Goal: Information Seeking & Learning: Learn about a topic

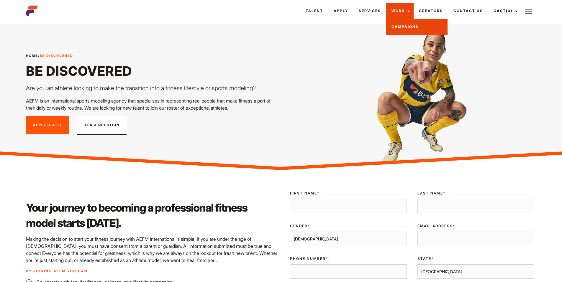
click at [397, 27] on link "Campaigns" at bounding box center [416, 27] width 61 height 16
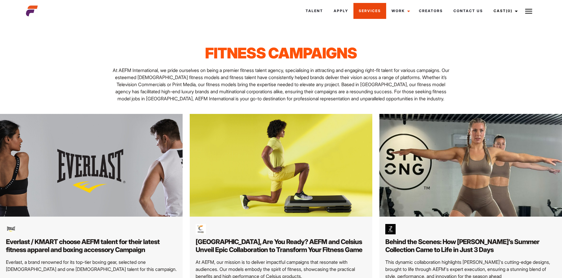
click at [370, 11] on link "Services" at bounding box center [369, 11] width 33 height 16
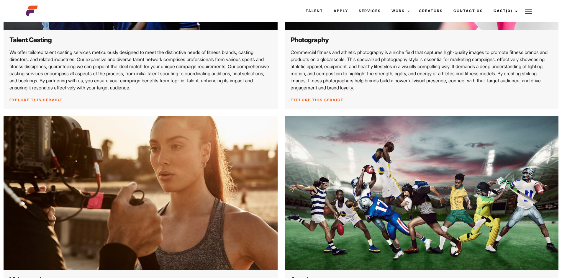
scroll to position [206, 0]
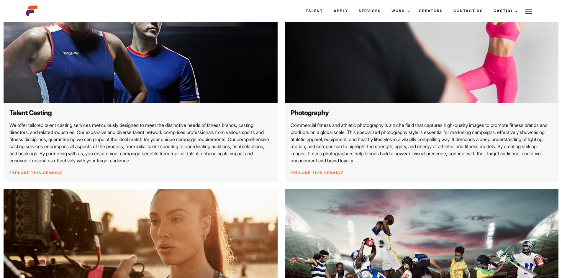
click at [48, 175] on link "Explore this service" at bounding box center [35, 172] width 53 height 4
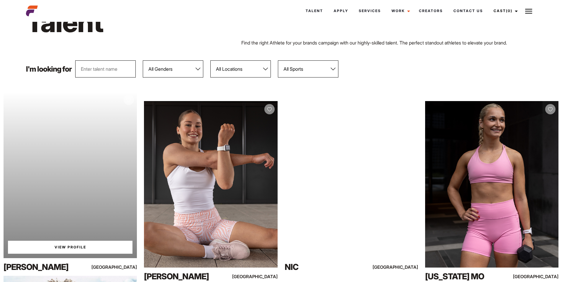
scroll to position [118, 0]
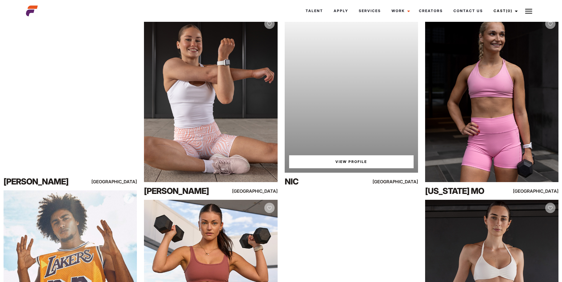
click at [360, 95] on div "Your browser does not support the video tag. View Profile" at bounding box center [351, 89] width 133 height 167
click at [353, 166] on link "View Profile" at bounding box center [351, 161] width 124 height 13
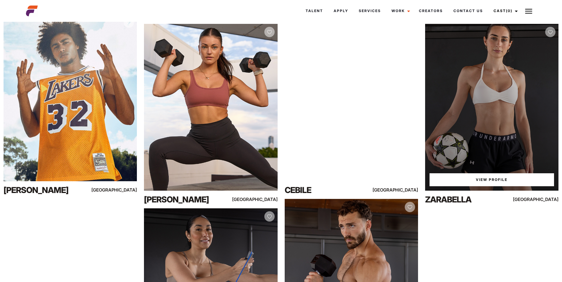
scroll to position [413, 0]
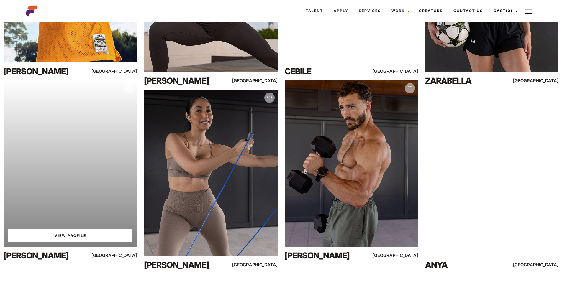
click at [84, 150] on div "Your browser does not support the video tag. View Profile" at bounding box center [70, 163] width 133 height 167
click at [76, 238] on link "View Profile" at bounding box center [70, 235] width 124 height 13
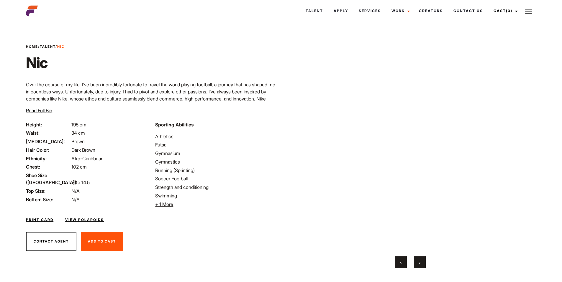
click at [52, 111] on span "Read Full Bio" at bounding box center [39, 111] width 26 height 6
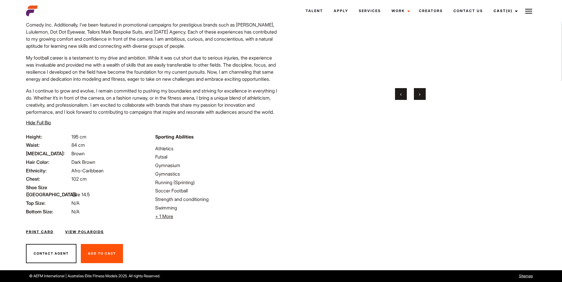
scroll to position [183, 0]
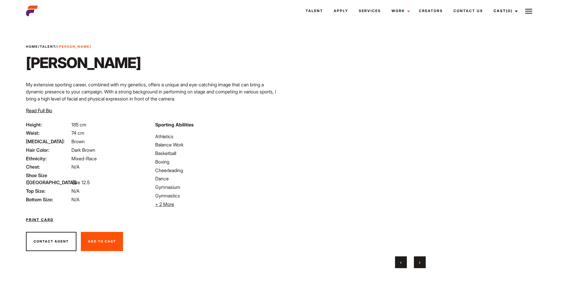
click at [52, 108] on span "Read Full Bio" at bounding box center [39, 111] width 26 height 6
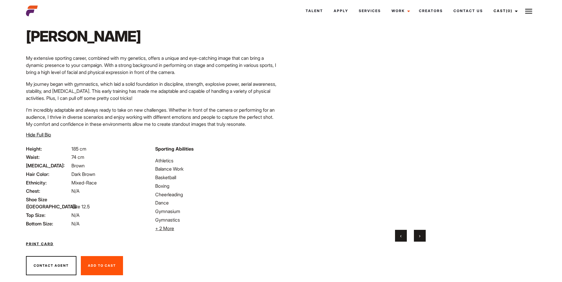
scroll to position [16, 0]
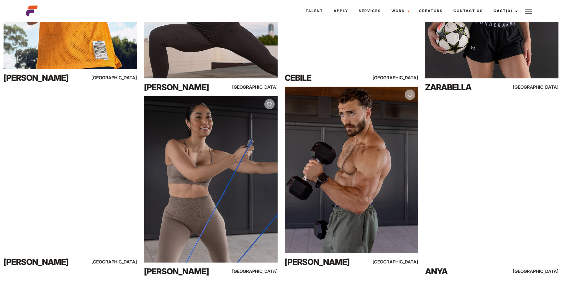
scroll to position [413, 0]
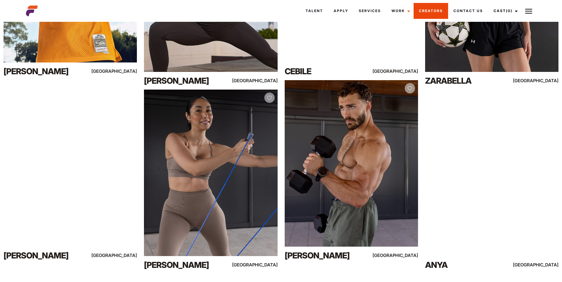
click at [435, 13] on link "Creators" at bounding box center [430, 11] width 35 height 16
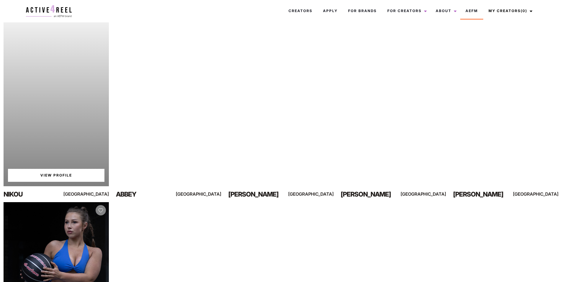
scroll to position [59, 0]
